Goal: Task Accomplishment & Management: Manage account settings

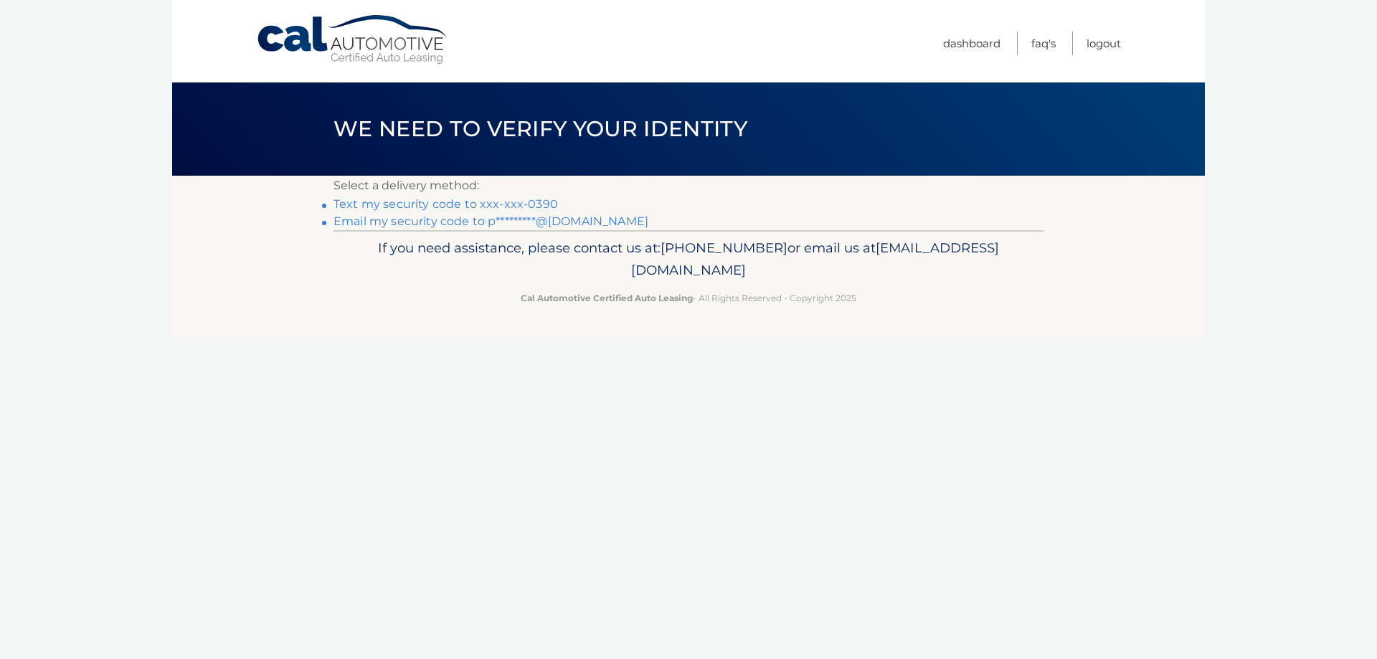
click at [413, 204] on link "Text my security code to xxx-xxx-0390" at bounding box center [445, 204] width 224 height 14
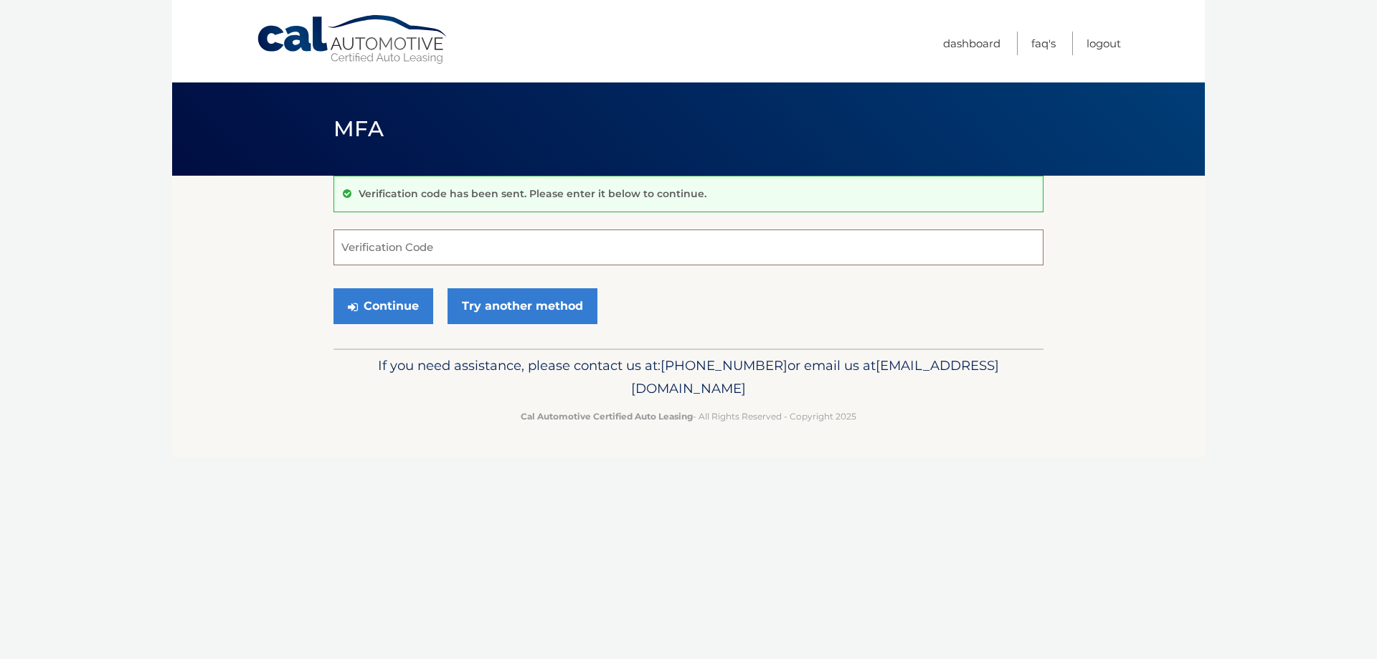
click at [429, 242] on input "Verification Code" at bounding box center [688, 247] width 710 height 36
type input "558140"
click at [397, 303] on button "Continue" at bounding box center [383, 306] width 100 height 36
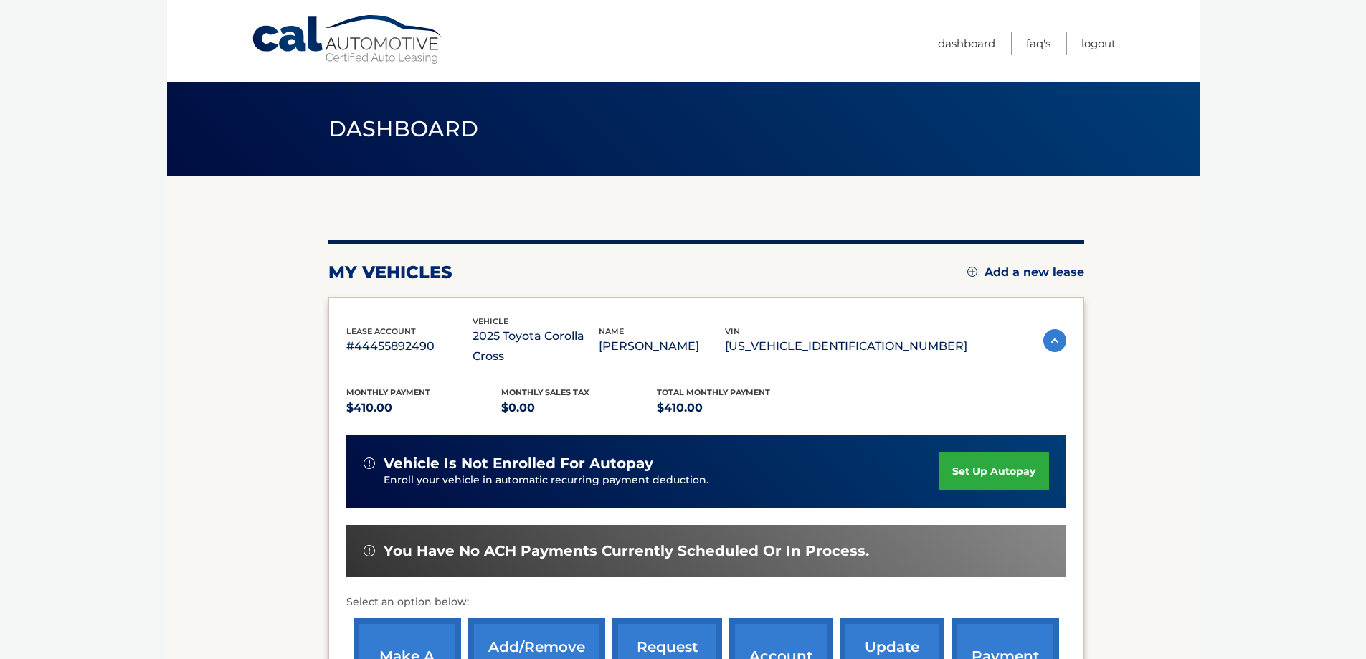
scroll to position [72, 0]
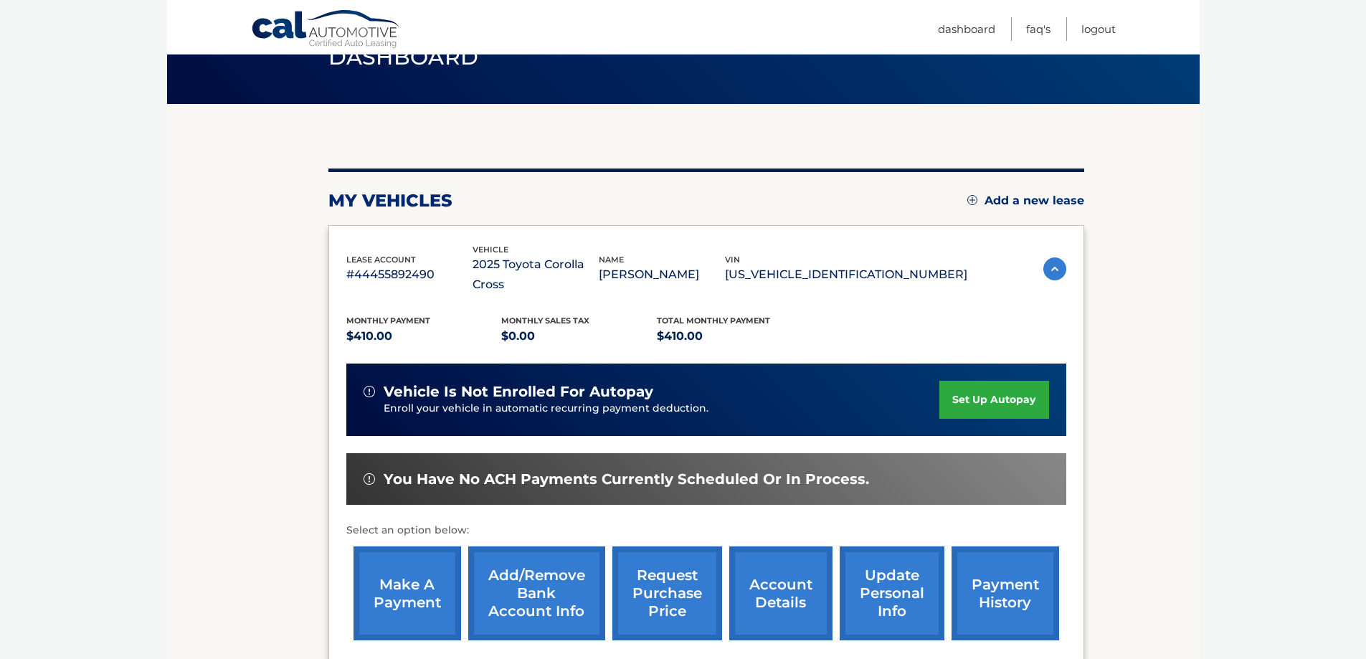
click at [402, 560] on link "make a payment" at bounding box center [408, 593] width 108 height 94
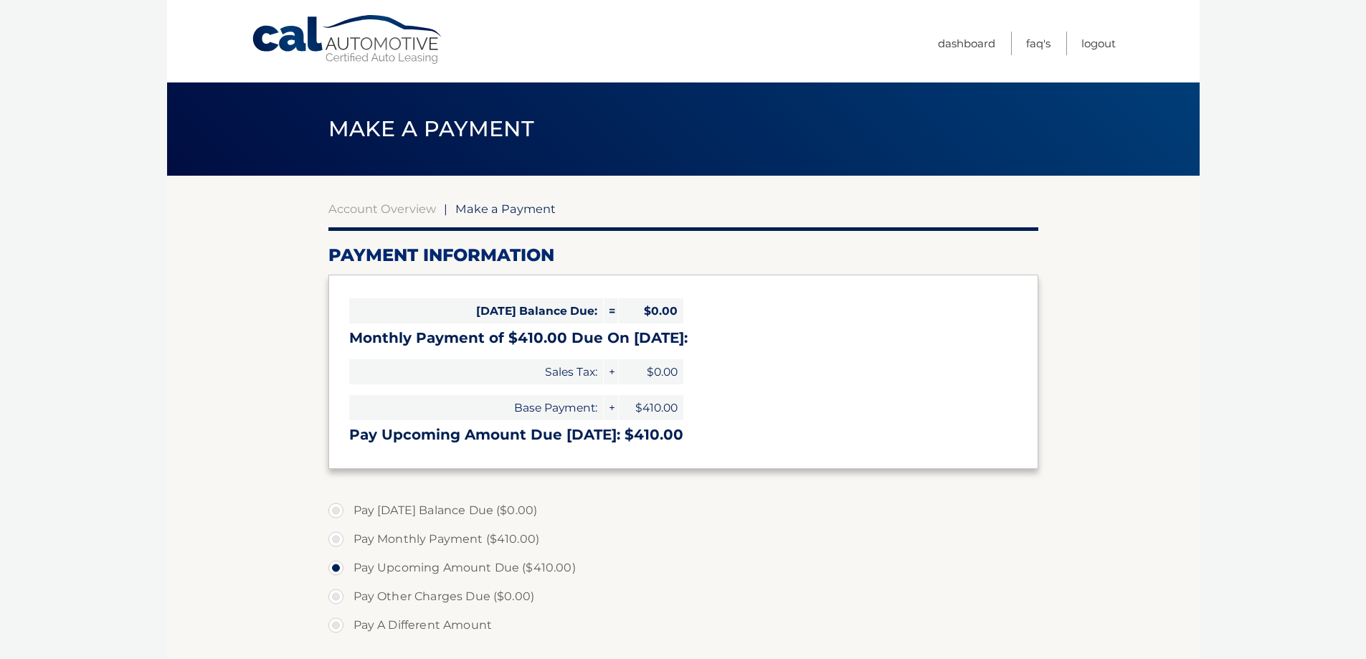
select select "ZWRhOTljZTgtYTViMC00ZDFlLTk5NGItY2Q2YTY5ODk1Y2Rk"
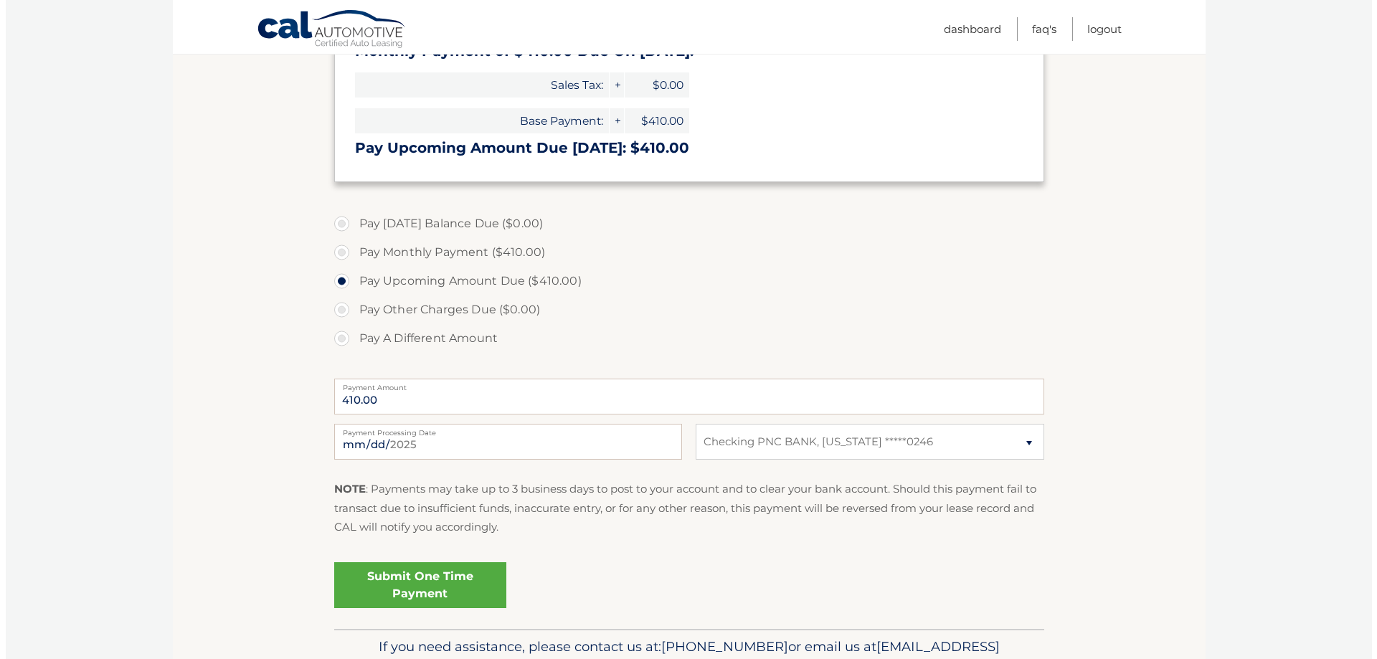
scroll to position [366, 0]
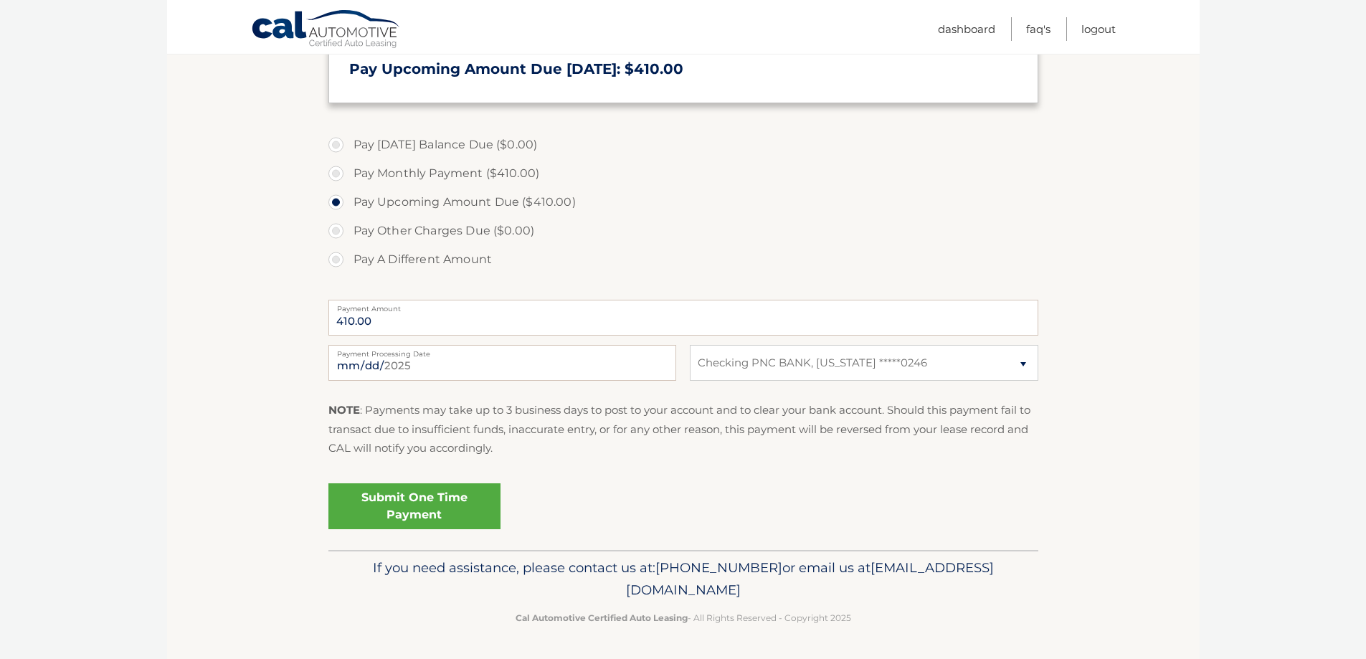
click at [419, 501] on link "Submit One Time Payment" at bounding box center [414, 506] width 172 height 46
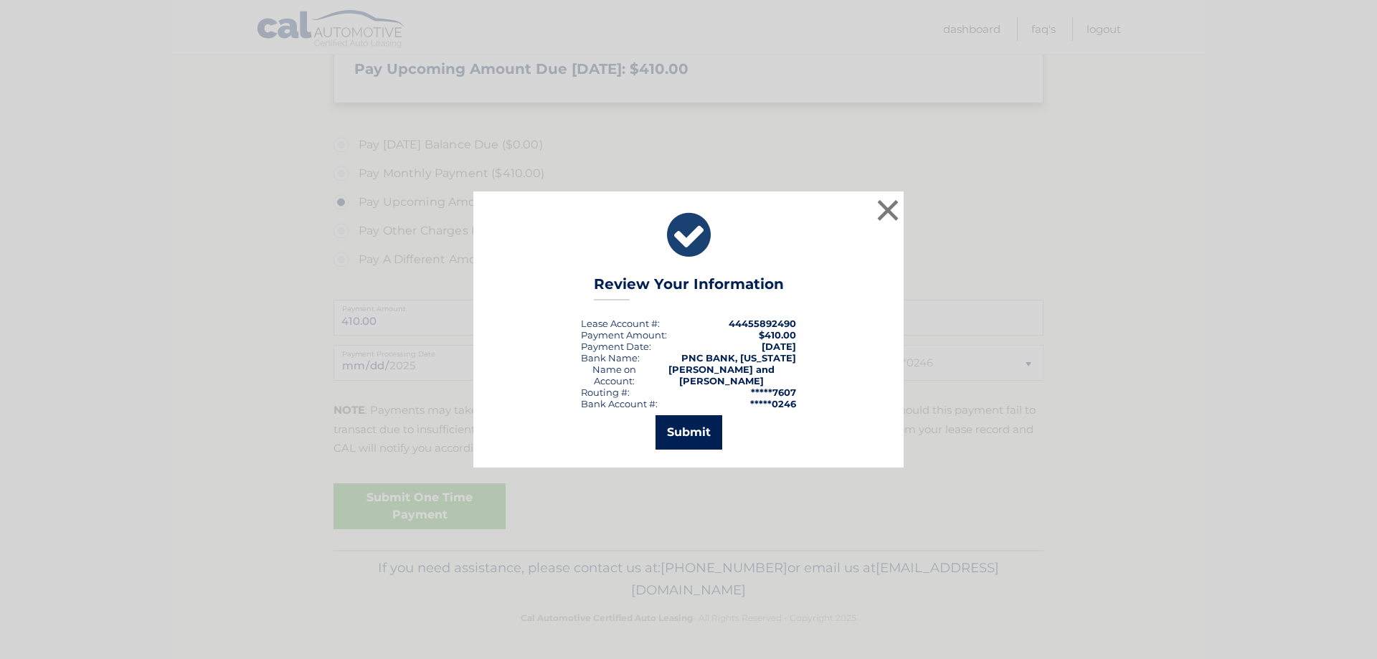
click at [688, 434] on button "Submit" at bounding box center [688, 432] width 67 height 34
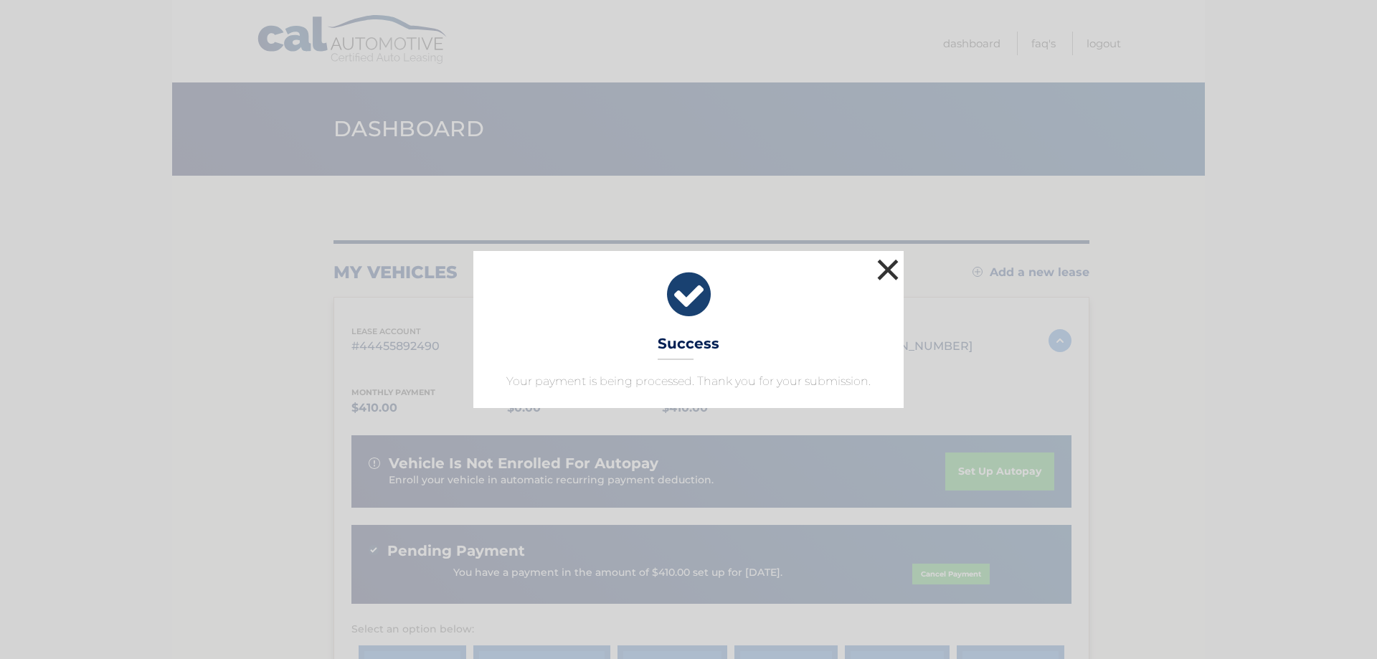
click at [888, 269] on button "×" at bounding box center [887, 269] width 29 height 29
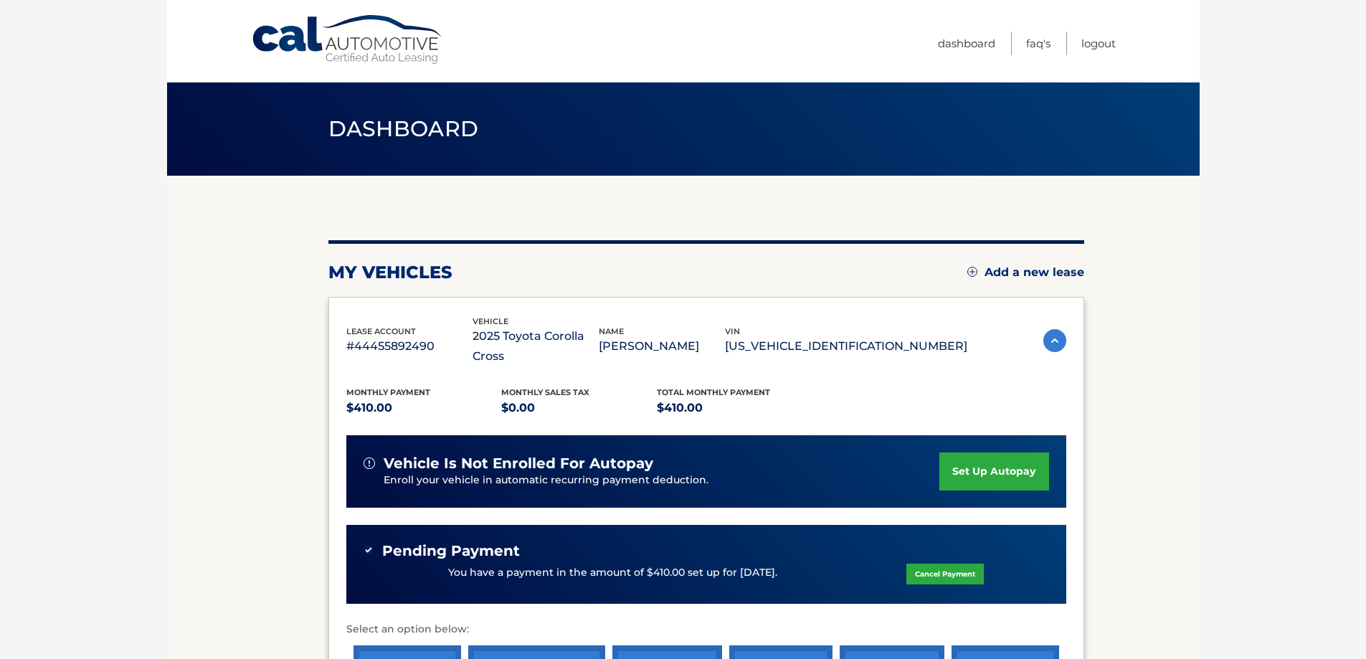
scroll to position [237, 0]
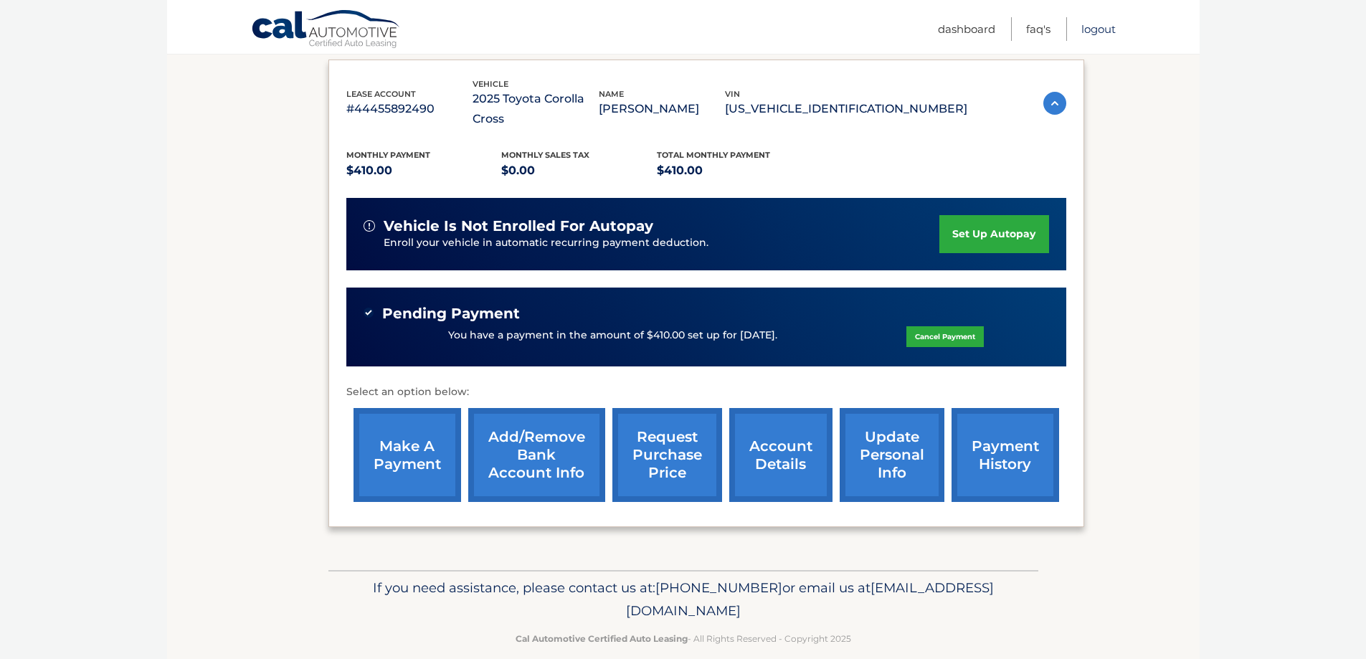
click at [1103, 28] on link "Logout" at bounding box center [1098, 29] width 34 height 24
